Goal: Task Accomplishment & Management: Use online tool/utility

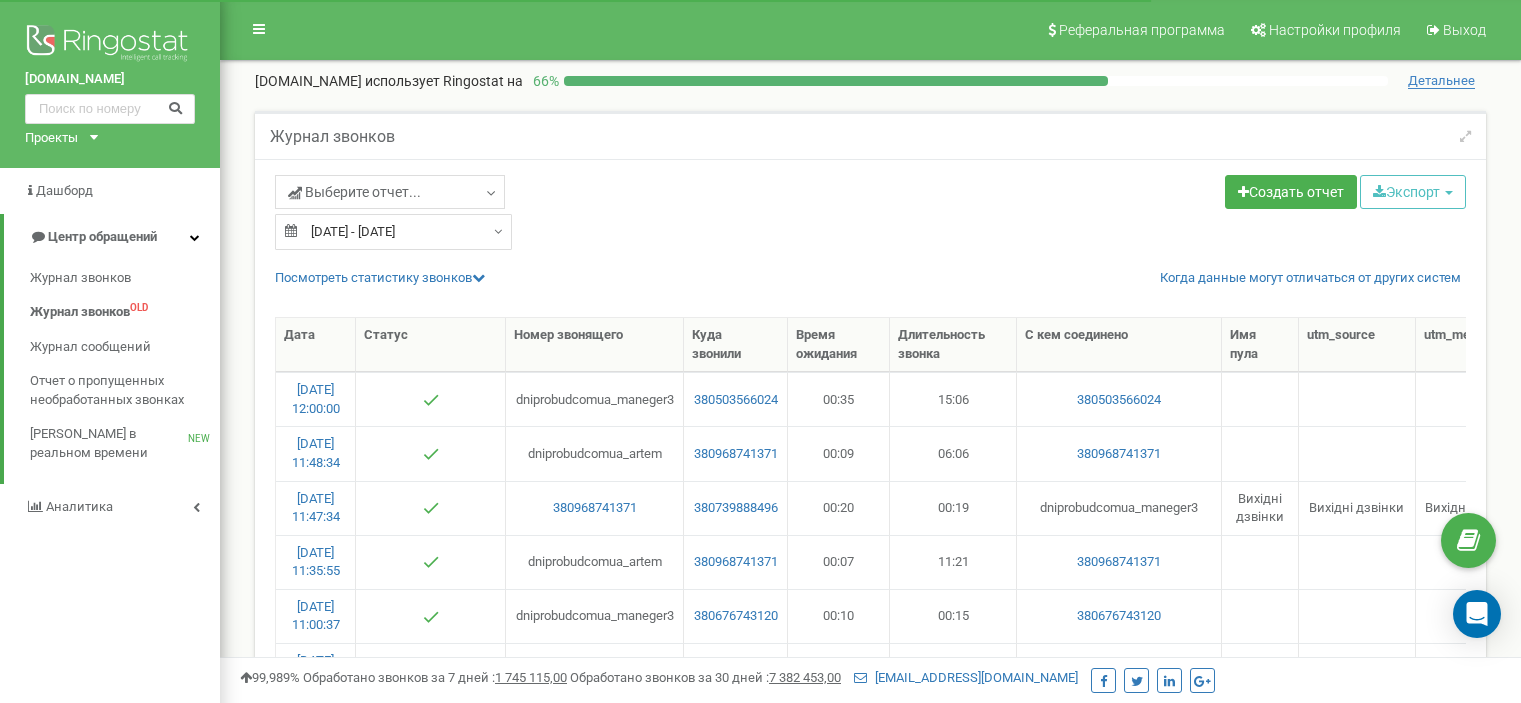
select select "50"
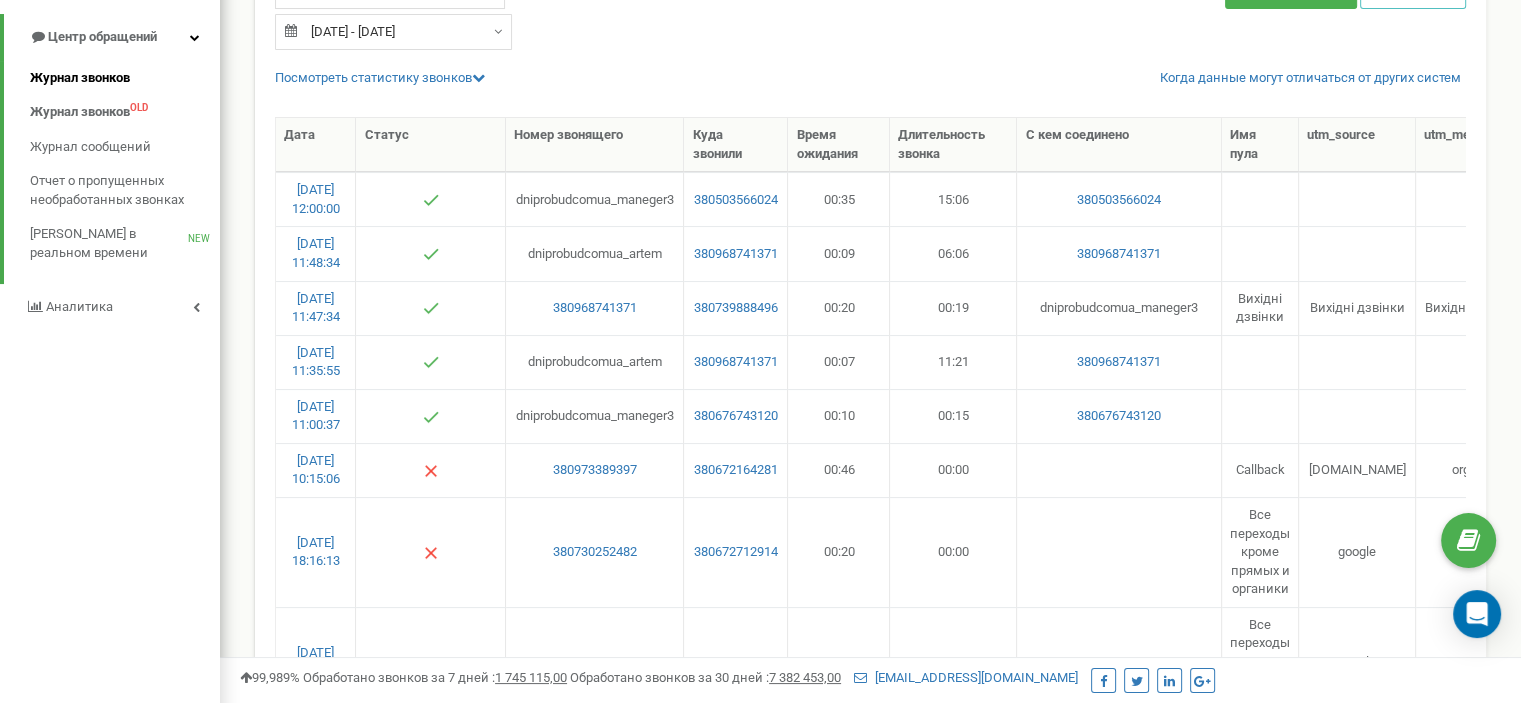
scroll to position [100, 0]
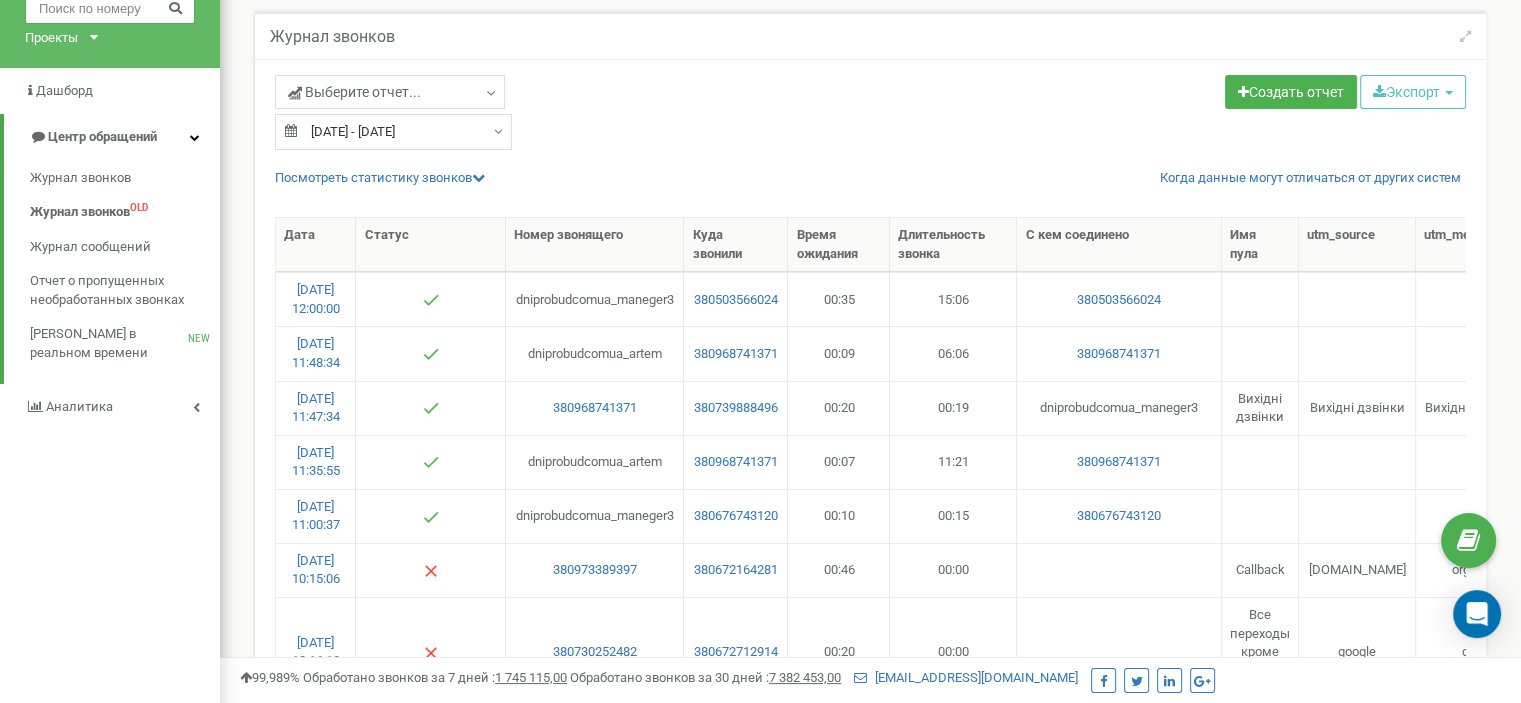
click at [111, 15] on input "text" at bounding box center [110, 9] width 170 height 30
type input "09733"
click at [1248, 36] on div "Журнал звонков" at bounding box center [870, 35] width 1231 height 48
click at [1061, 44] on div "Журнал звонков" at bounding box center [870, 35] width 1231 height 48
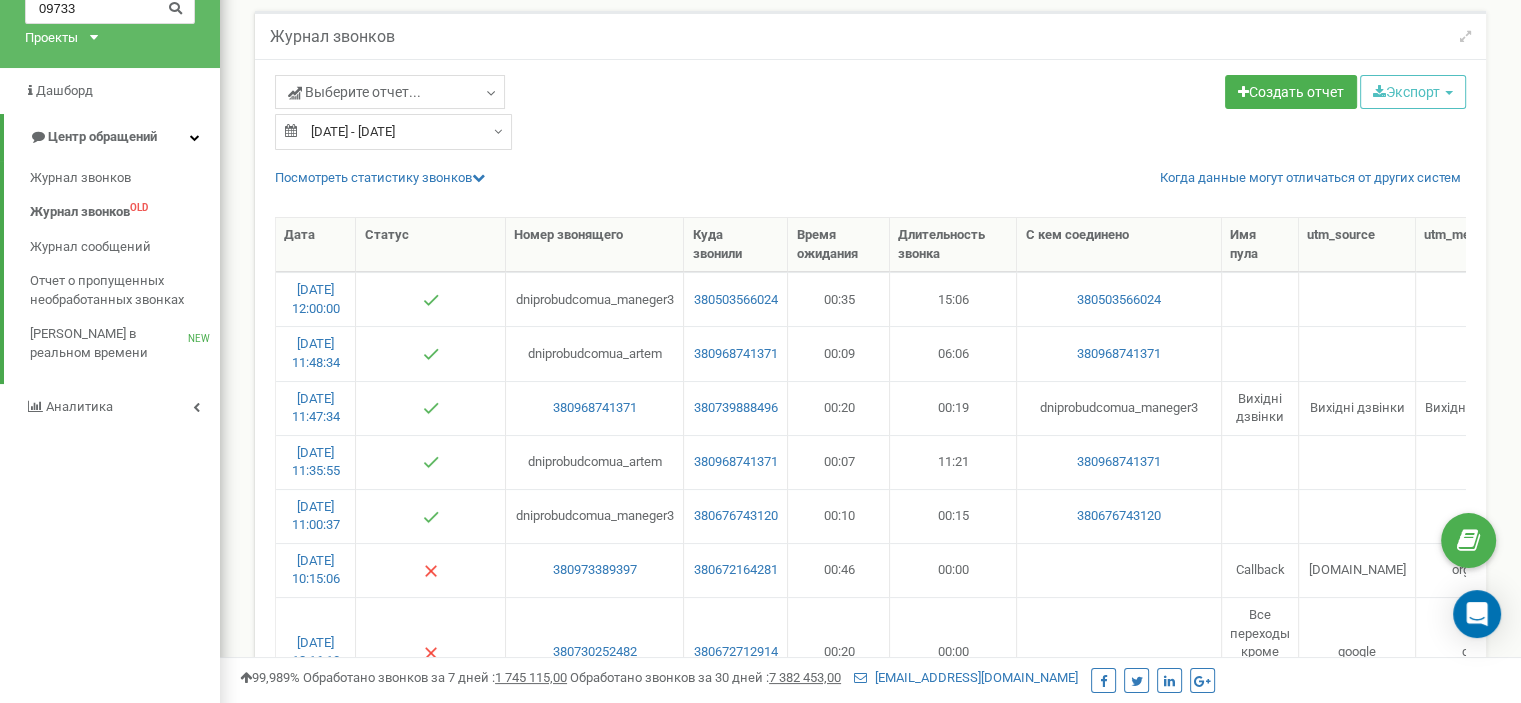
click at [1057, 57] on div "Журнал звонков" at bounding box center [870, 35] width 1231 height 48
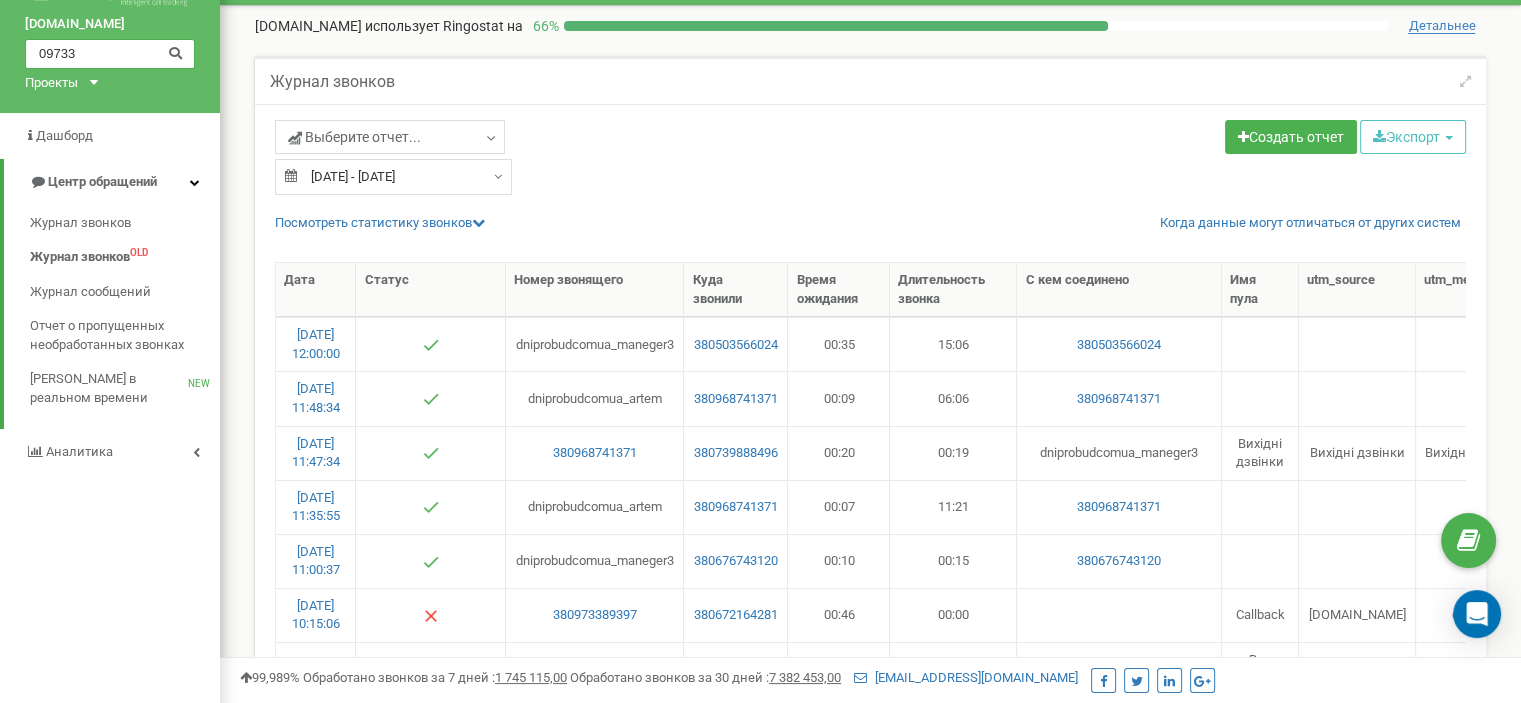
drag, startPoint x: 123, startPoint y: 11, endPoint x: 0, endPoint y: 9, distance: 123.0
click at [0, 9] on div "[DOMAIN_NAME] 09733 Проекты [DOMAIN_NAME]" at bounding box center [110, 29] width 220 height 168
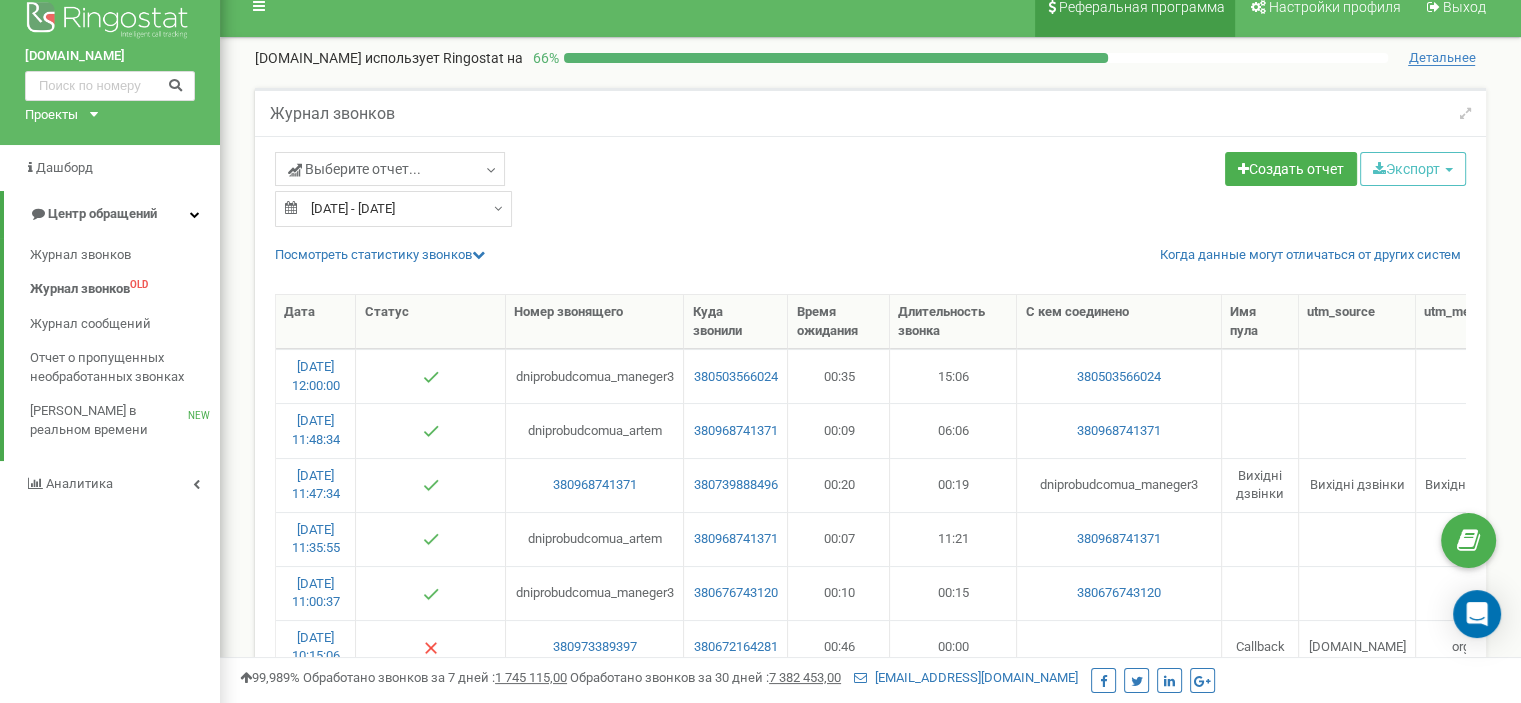
drag, startPoint x: 1036, startPoint y: 169, endPoint x: 1120, endPoint y: 5, distance: 184.3
click at [1037, 167] on div "Создать отчет Экспорт CSV (.csv) Excel (.xls) Excel 2007 (.xlsx)" at bounding box center [1176, 171] width 611 height 39
